Goal: Transaction & Acquisition: Purchase product/service

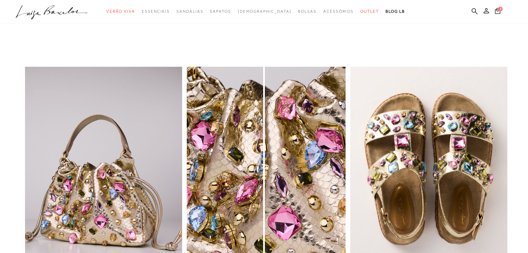
scroll to position [767, 0]
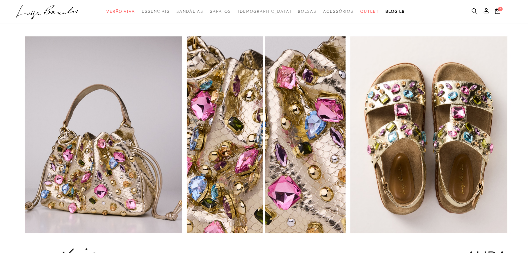
click at [497, 10] on icon at bounding box center [497, 11] width 5 height 6
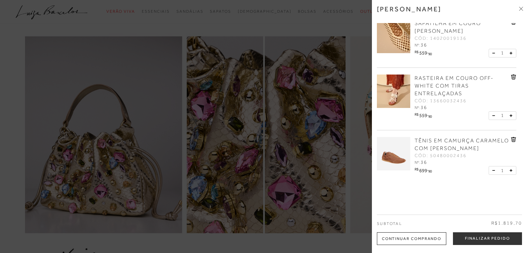
scroll to position [16, 0]
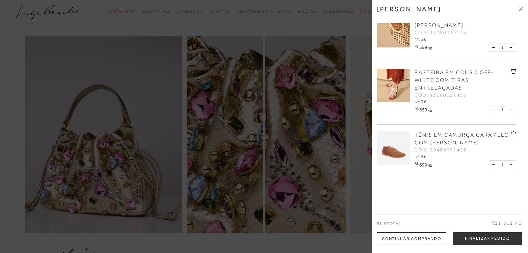
click at [513, 133] on icon at bounding box center [513, 133] width 1 height 3
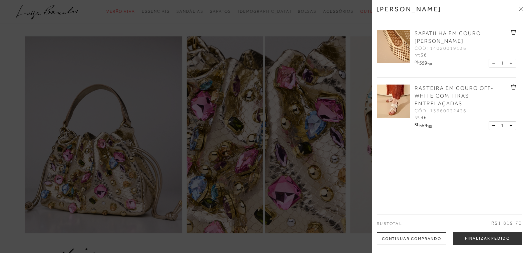
scroll to position [0, 0]
click at [426, 37] on link "SAPATILHA EM COURO [PERSON_NAME]" at bounding box center [462, 37] width 95 height 15
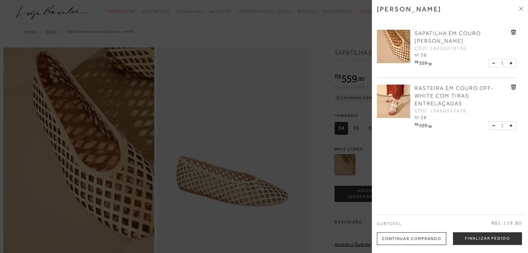
click at [248, 134] on div at bounding box center [264, 126] width 528 height 253
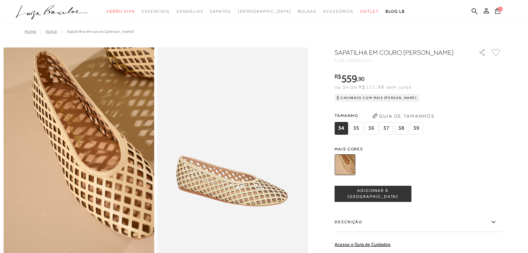
click at [497, 11] on icon at bounding box center [497, 11] width 5 height 6
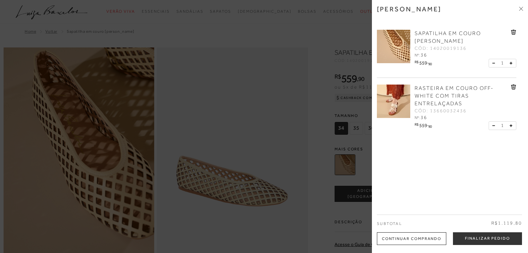
click at [520, 8] on icon at bounding box center [521, 9] width 4 height 4
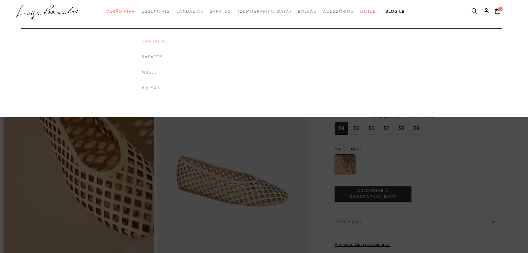
click at [168, 40] on link "Sandálias" at bounding box center [155, 41] width 27 height 6
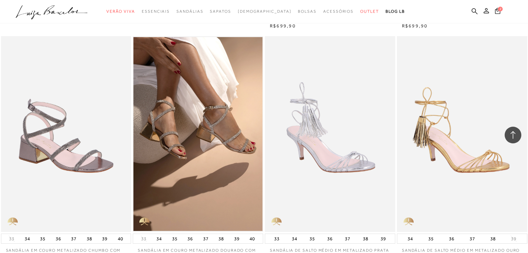
scroll to position [967, 0]
